Goal: Information Seeking & Learning: Learn about a topic

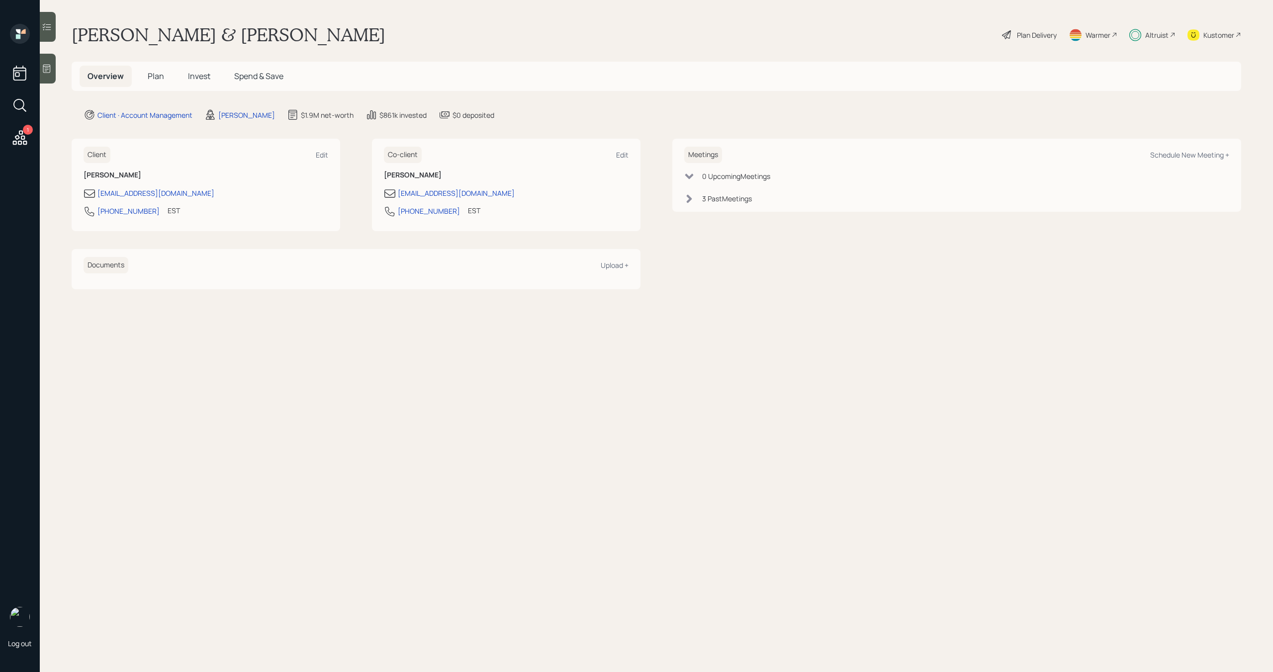
click at [1156, 38] on div "Altruist" at bounding box center [1156, 35] width 23 height 10
click at [196, 77] on span "Invest" at bounding box center [199, 76] width 22 height 11
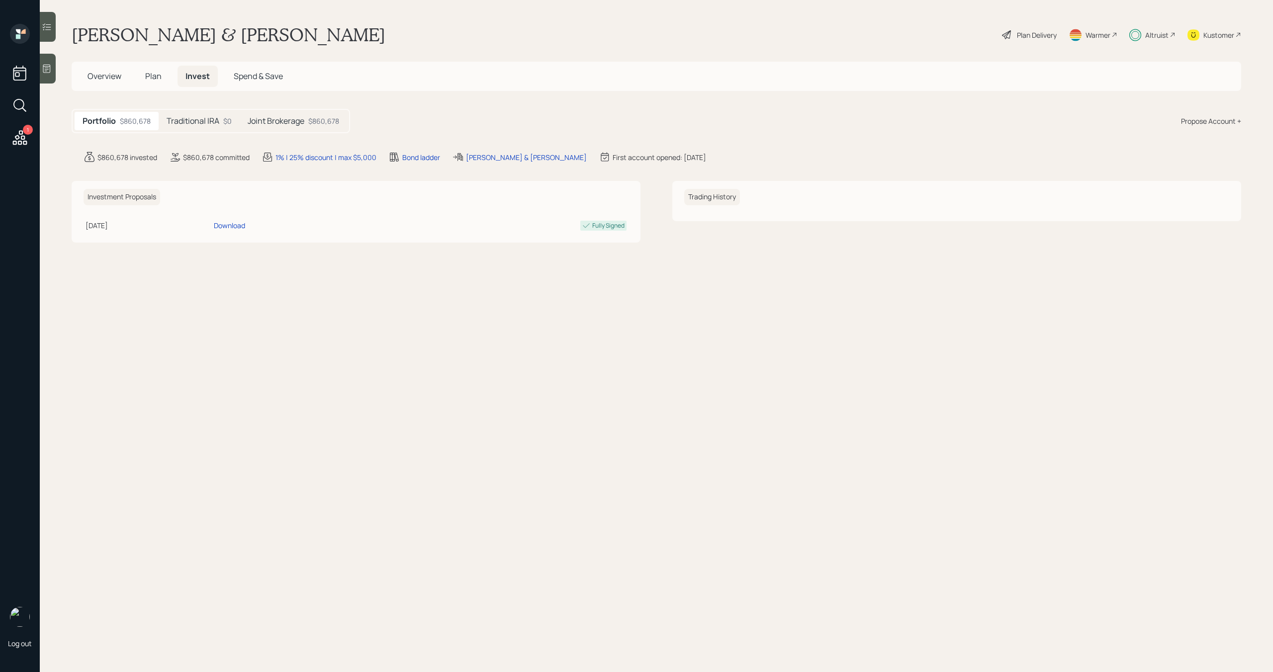
click at [200, 118] on h5 "Traditional IRA" at bounding box center [193, 120] width 53 height 9
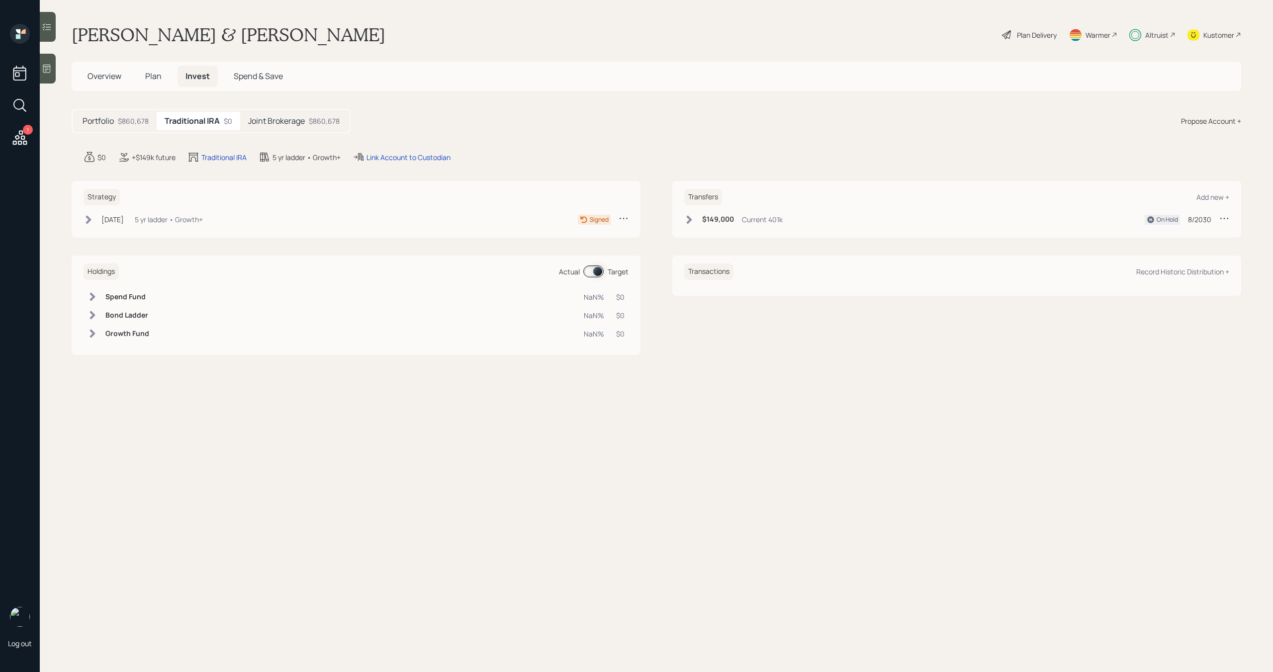
click at [257, 118] on h5 "Joint Brokerage" at bounding box center [276, 120] width 57 height 9
click at [88, 220] on icon at bounding box center [88, 218] width 5 height 8
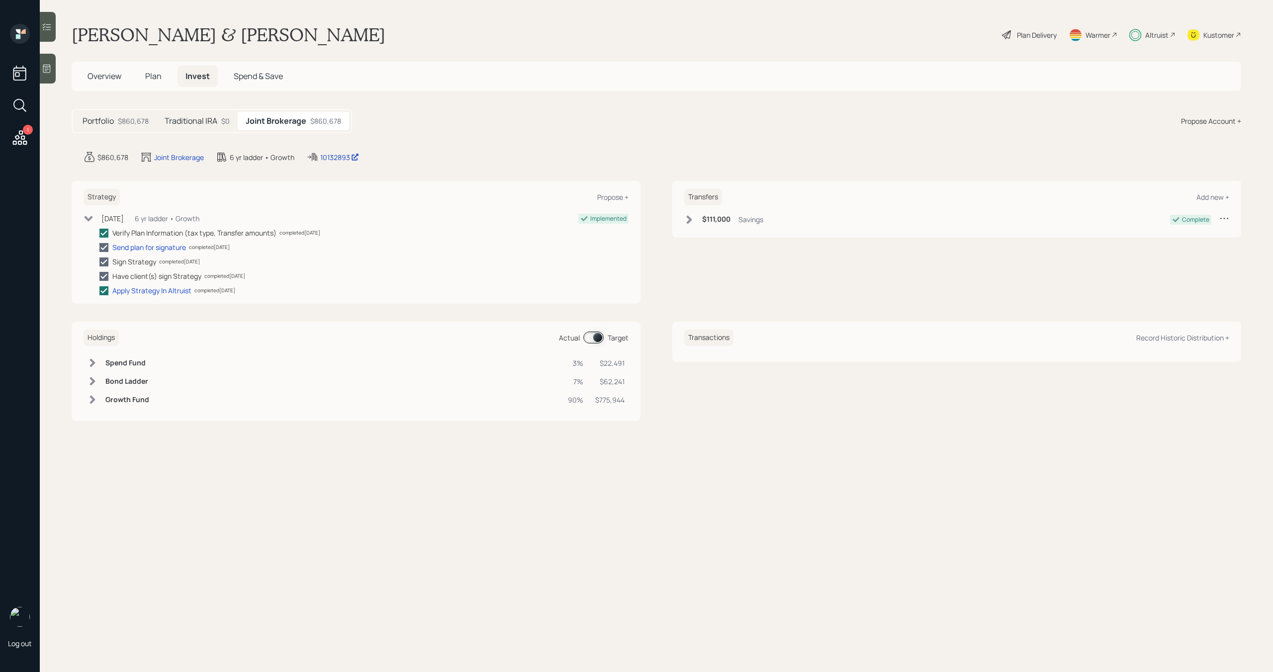
click at [88, 220] on icon at bounding box center [89, 218] width 8 height 5
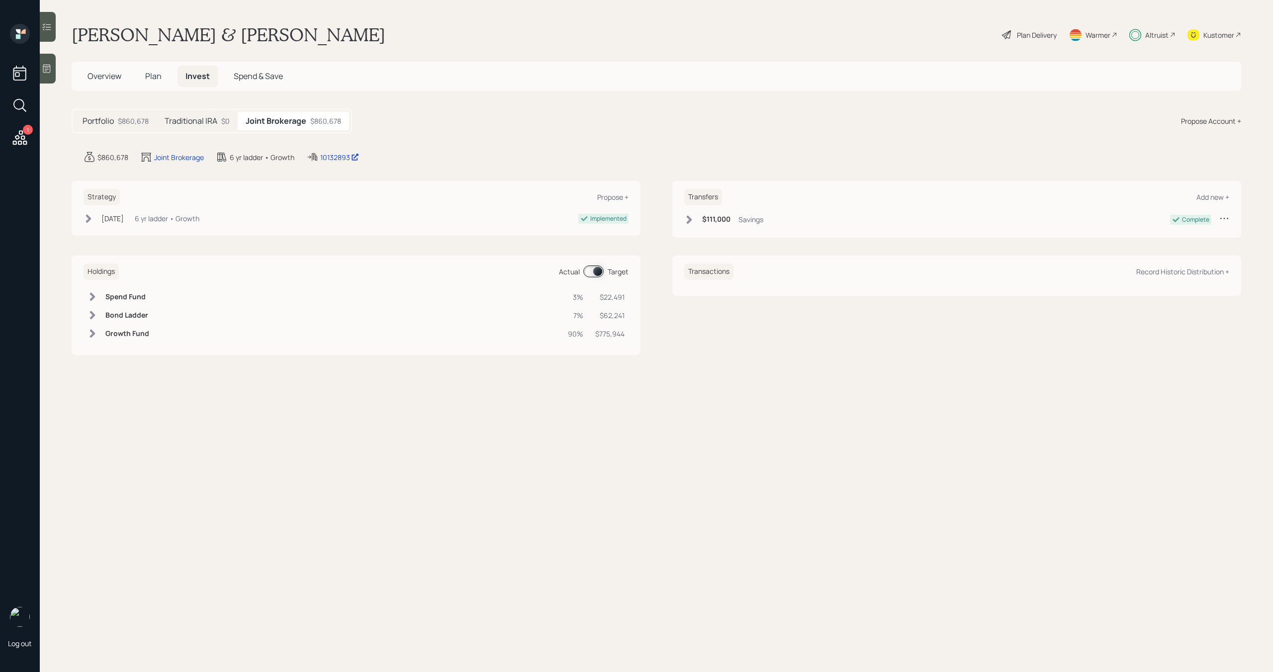
click at [147, 77] on span "Plan" at bounding box center [153, 76] width 16 height 11
